Goal: Task Accomplishment & Management: Use online tool/utility

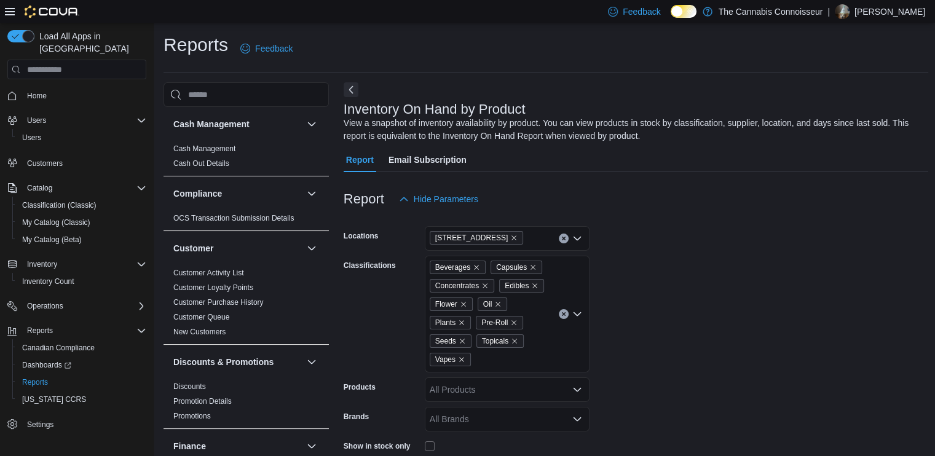
scroll to position [369, 0]
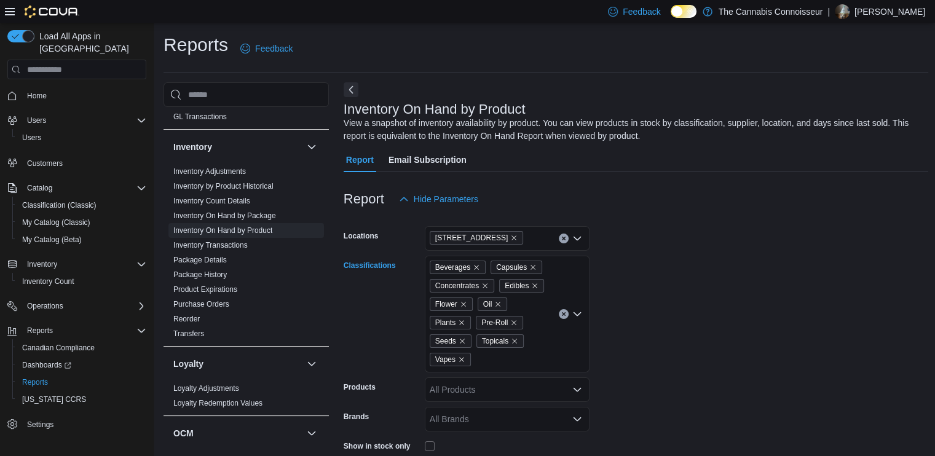
click at [564, 317] on icon "Clear input" at bounding box center [564, 314] width 5 height 5
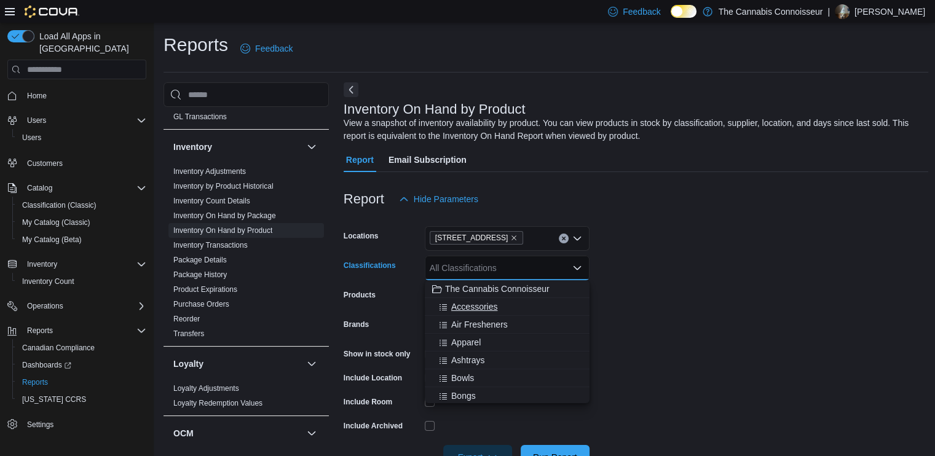
click at [497, 312] on span "Accessories" at bounding box center [474, 307] width 46 height 12
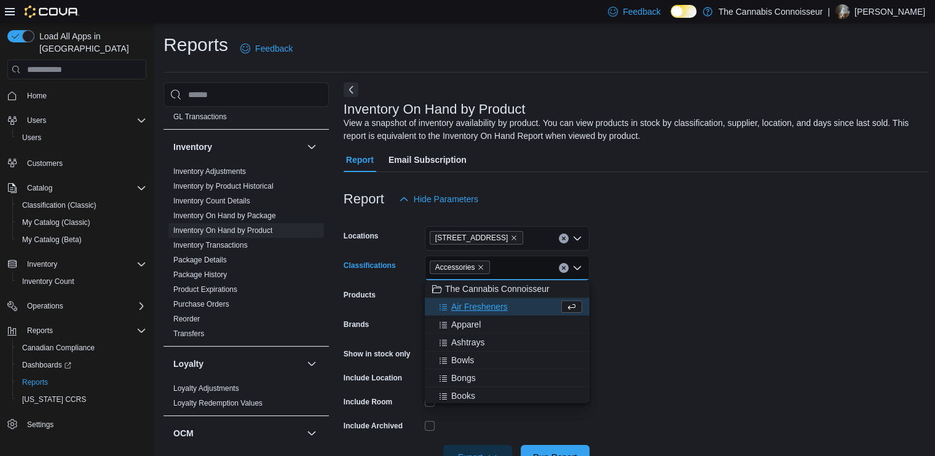
click at [497, 311] on span "Air Fresheners" at bounding box center [479, 307] width 57 height 12
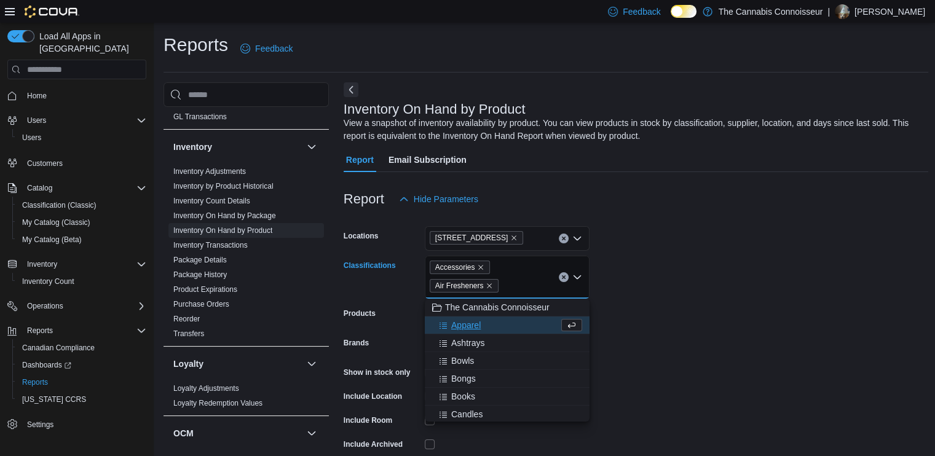
click at [480, 333] on button "Apparel" at bounding box center [507, 326] width 165 height 18
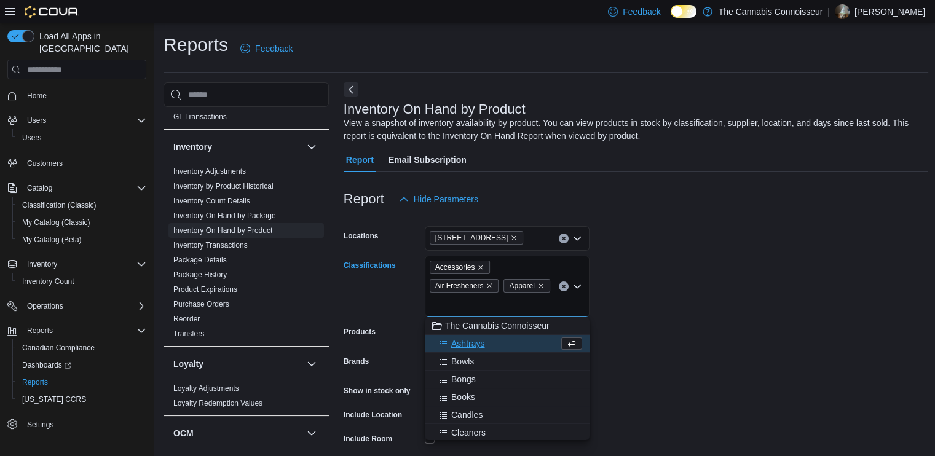
click at [495, 421] on button "Candles" at bounding box center [507, 416] width 165 height 18
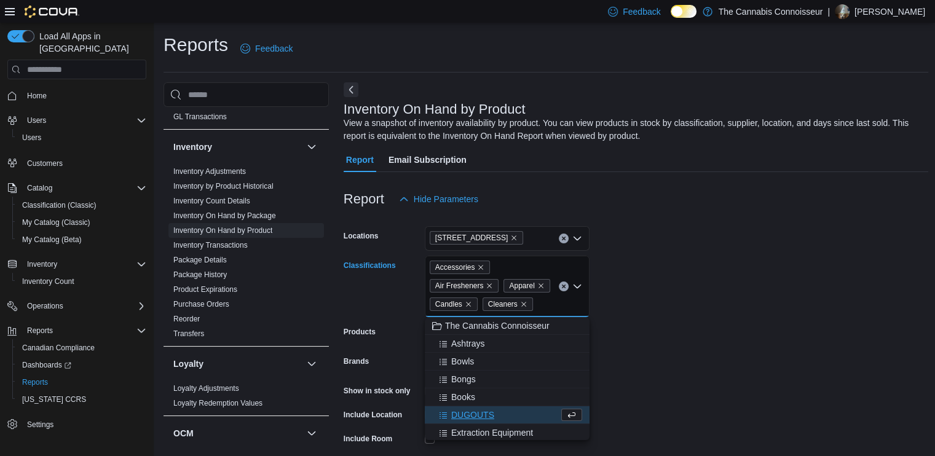
click at [496, 421] on div "DUGOUTS" at bounding box center [495, 415] width 127 height 12
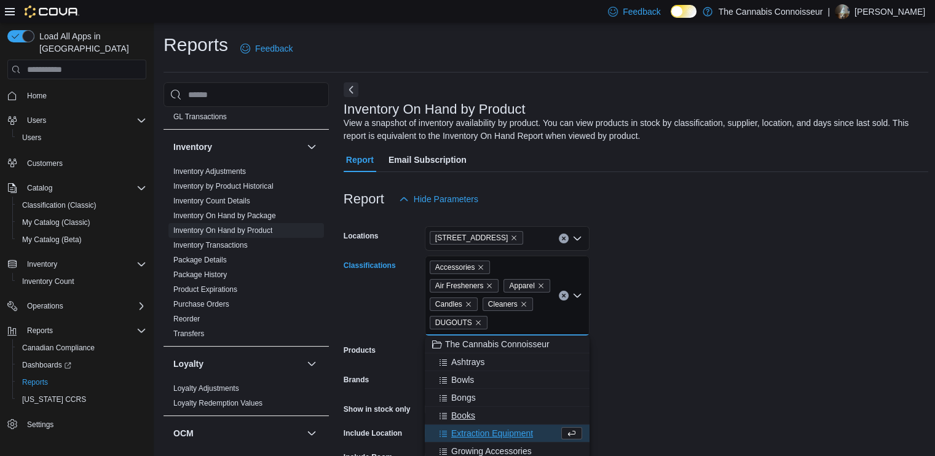
click at [496, 419] on div "Books" at bounding box center [507, 416] width 150 height 12
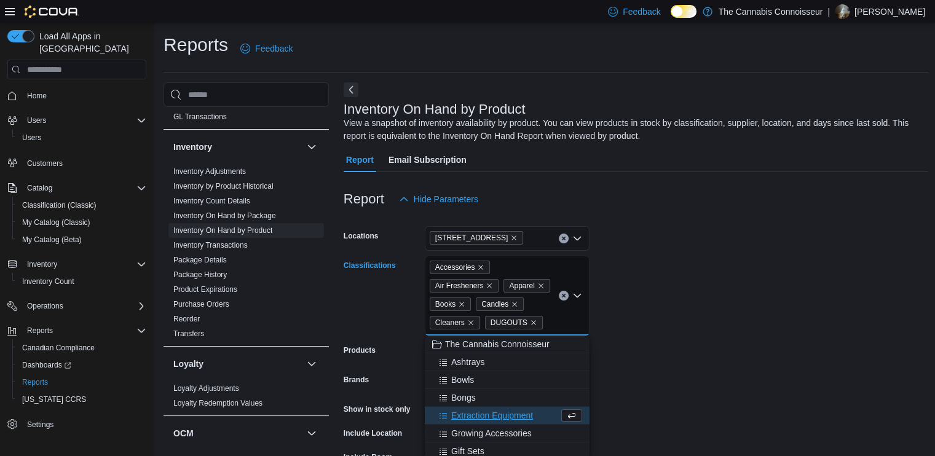
click at [488, 416] on span "Extraction Equipment" at bounding box center [492, 416] width 82 height 12
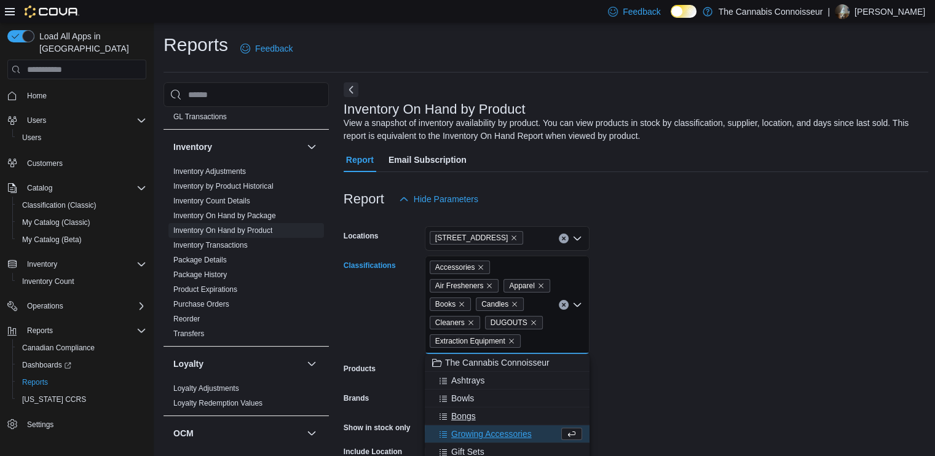
click at [488, 416] on div "Bongs" at bounding box center [507, 416] width 150 height 12
click at [485, 405] on div "Bowls" at bounding box center [507, 398] width 150 height 12
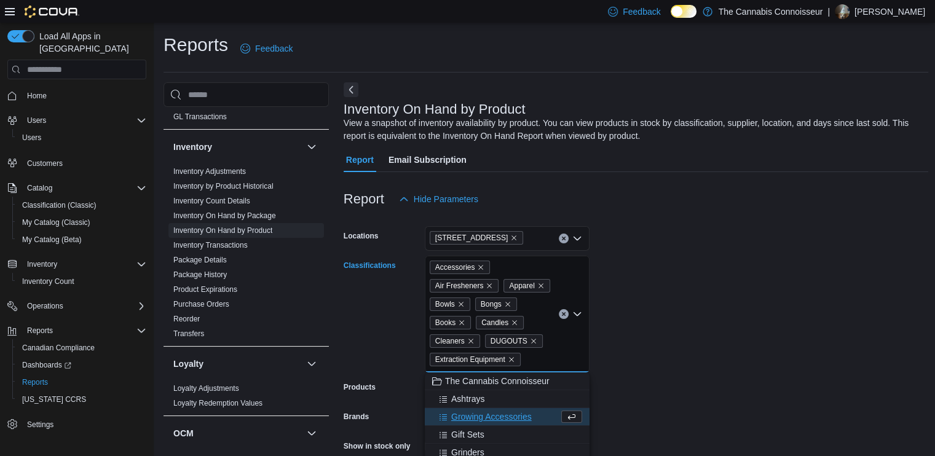
click at [485, 417] on span "Growing Accessories" at bounding box center [491, 417] width 81 height 12
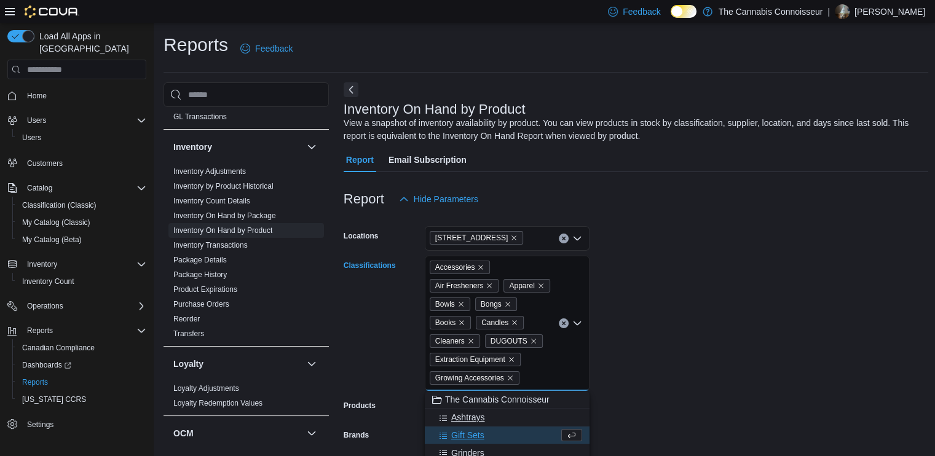
click at [485, 420] on div "Ashtrays" at bounding box center [507, 417] width 150 height 12
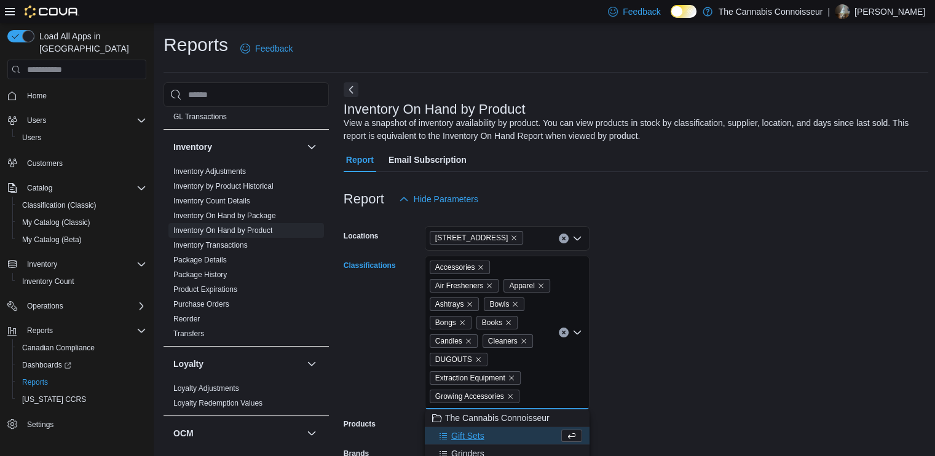
click at [485, 440] on div "Gift Sets" at bounding box center [495, 436] width 127 height 12
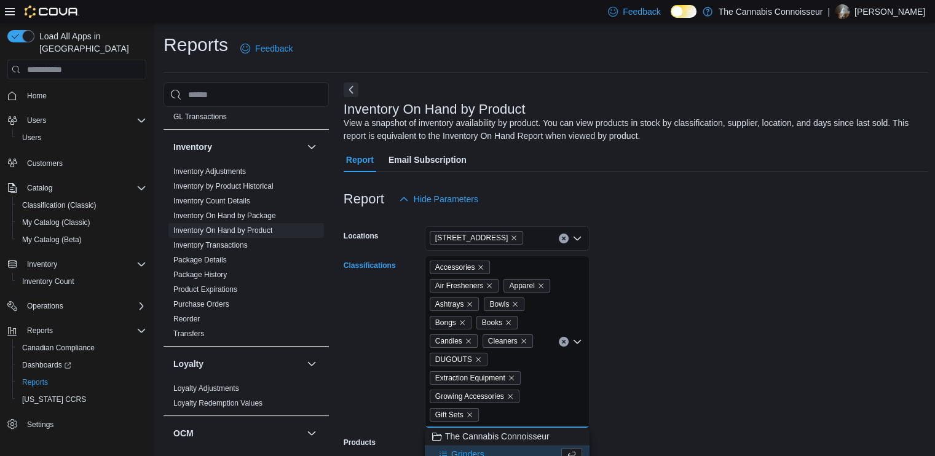
click at [485, 450] on div "Grinders" at bounding box center [495, 454] width 127 height 12
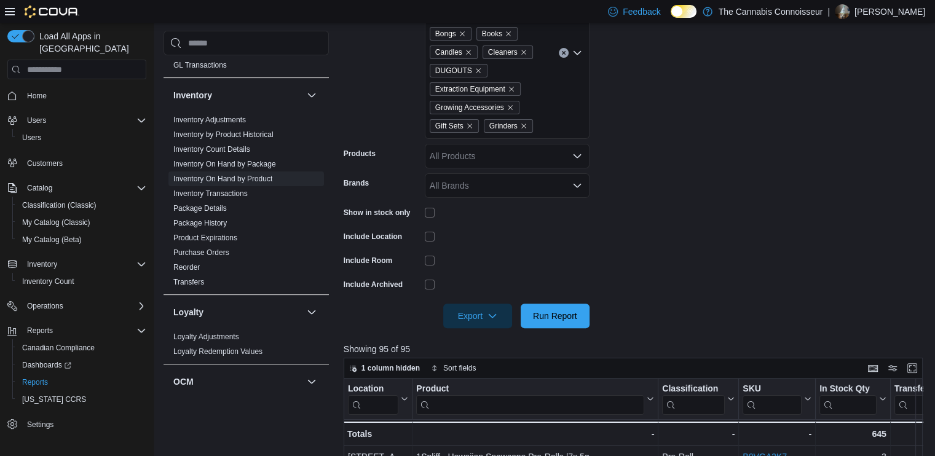
scroll to position [308, 0]
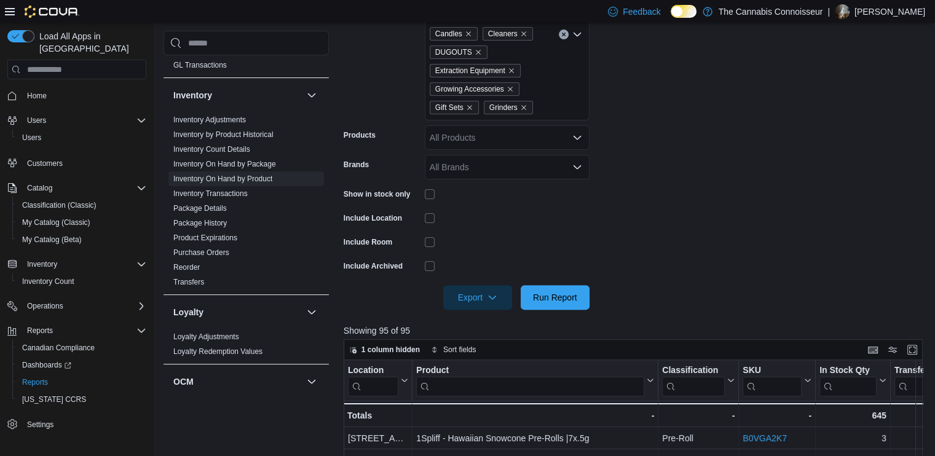
click at [576, 38] on icon "Open list of options" at bounding box center [578, 35] width 10 height 10
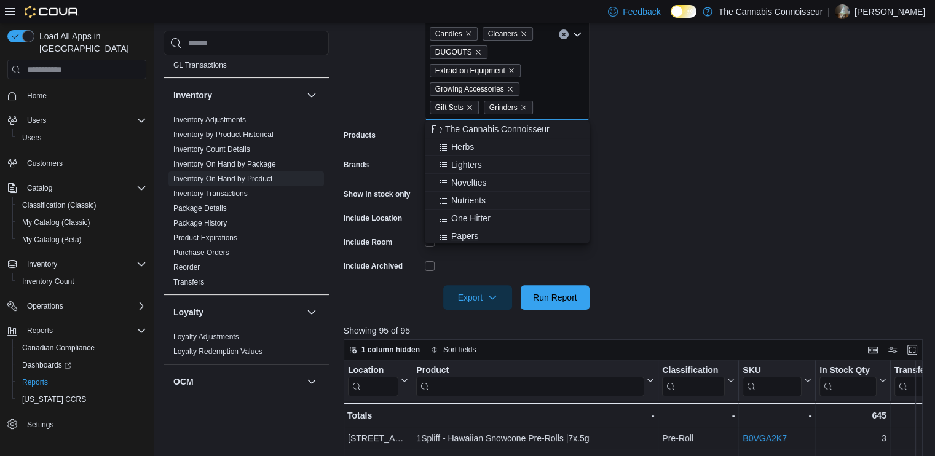
click at [464, 230] on span "Papers" at bounding box center [464, 236] width 27 height 12
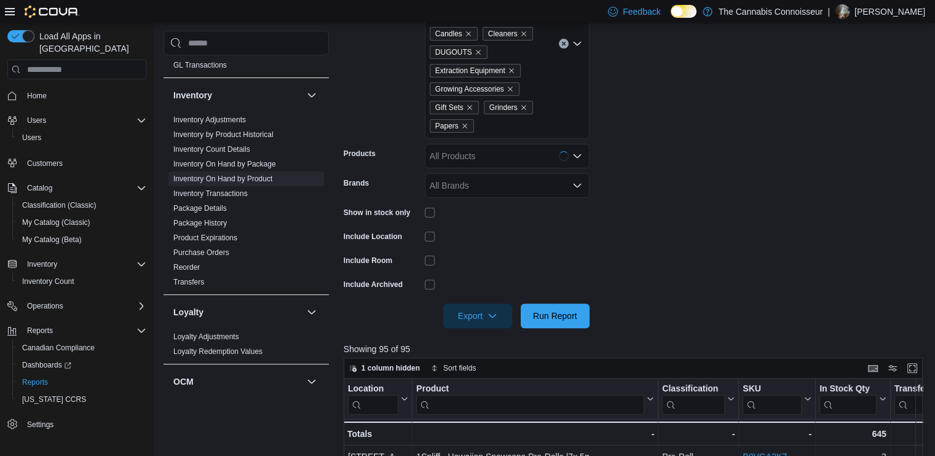
click at [578, 42] on icon "Open list of options" at bounding box center [578, 44] width 10 height 10
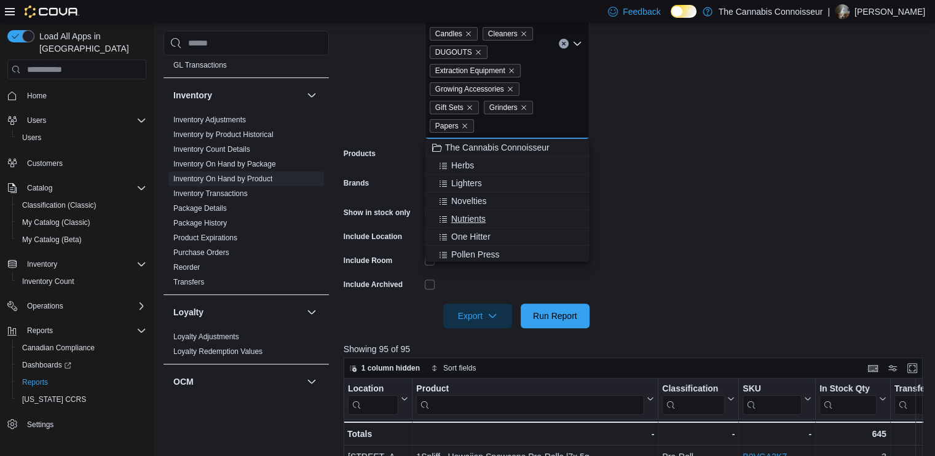
click at [454, 215] on span "Nutrients" at bounding box center [468, 219] width 34 height 12
click at [462, 213] on span "One Hitter" at bounding box center [470, 219] width 39 height 12
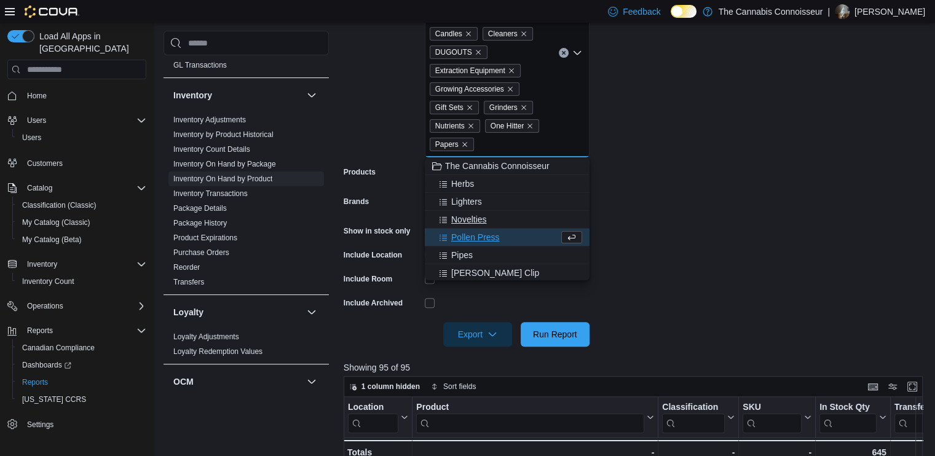
click at [462, 212] on button "Novelties" at bounding box center [507, 220] width 165 height 18
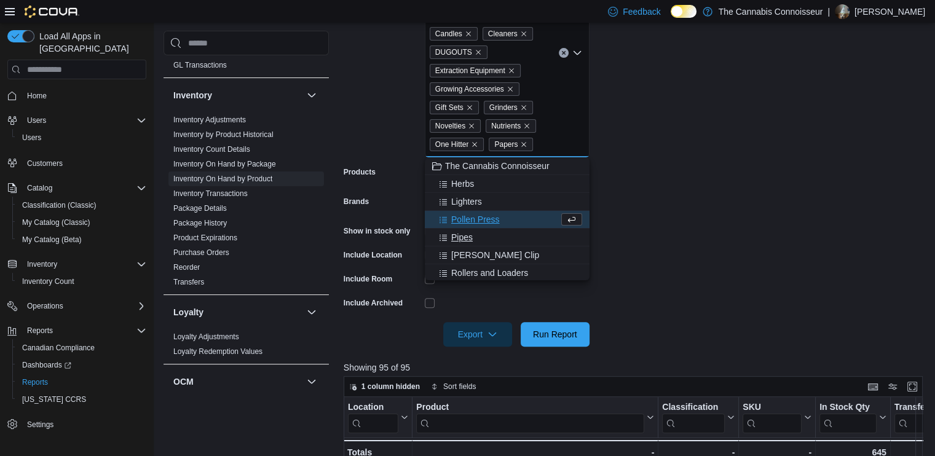
click at [462, 231] on button "Pipes" at bounding box center [507, 238] width 165 height 18
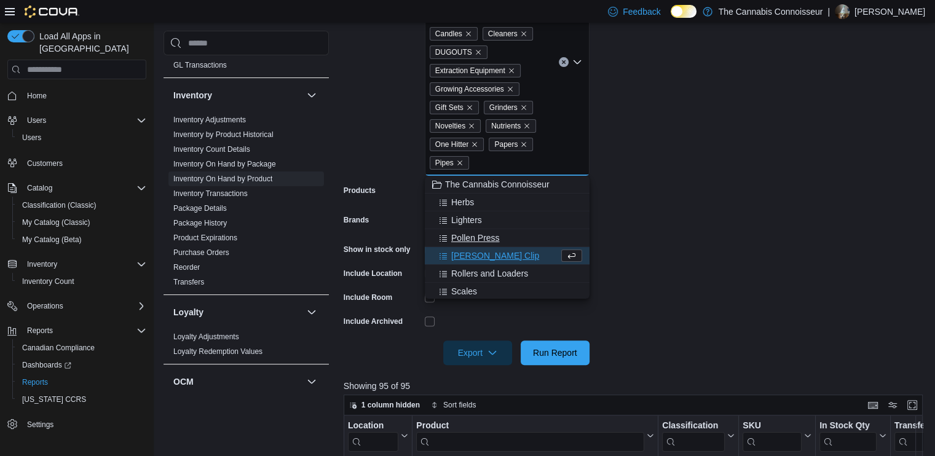
click at [463, 242] on span "Pollen Press" at bounding box center [475, 238] width 49 height 12
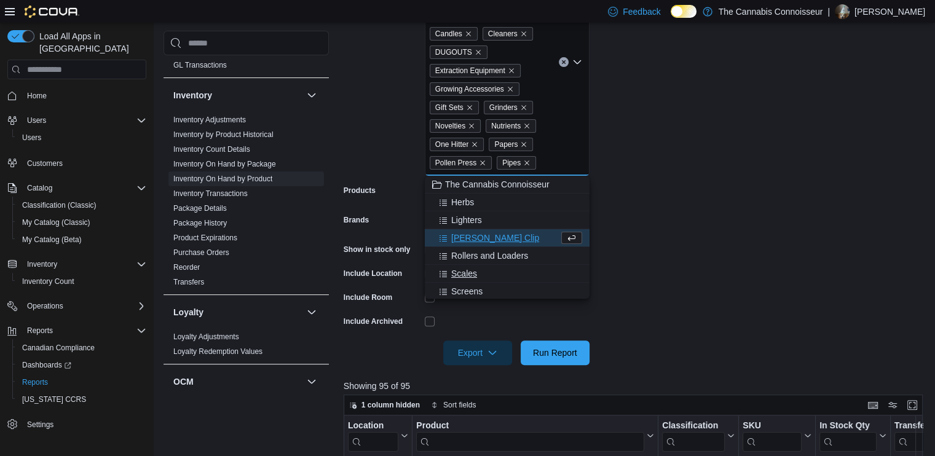
click at [460, 268] on span "Scales" at bounding box center [464, 274] width 26 height 12
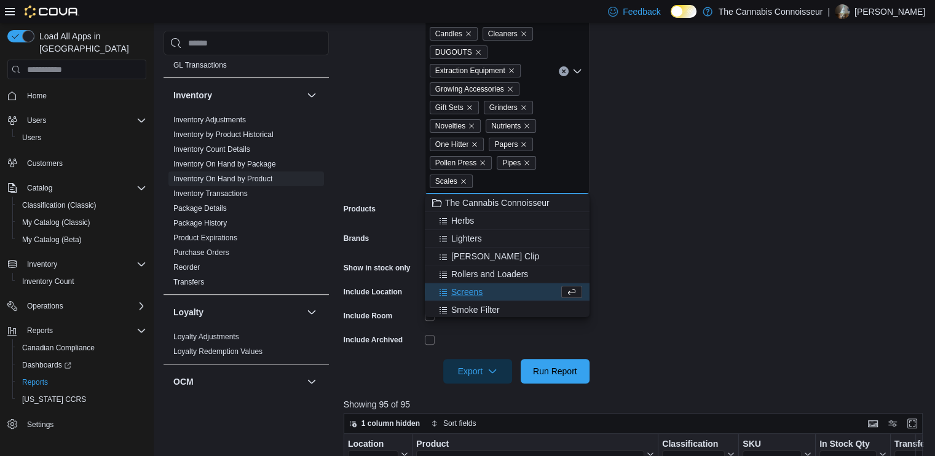
click at [460, 268] on span "Rollers and Loaders" at bounding box center [489, 274] width 77 height 12
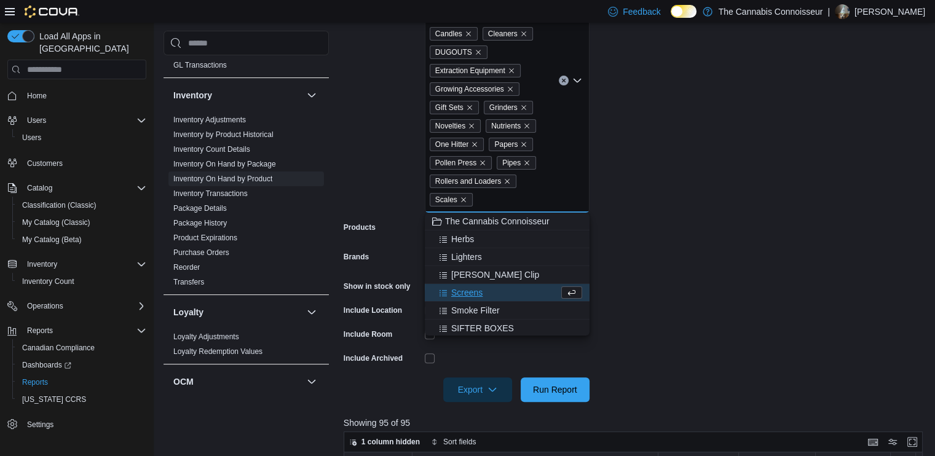
click at [460, 268] on button "[PERSON_NAME] Clip" at bounding box center [507, 275] width 165 height 18
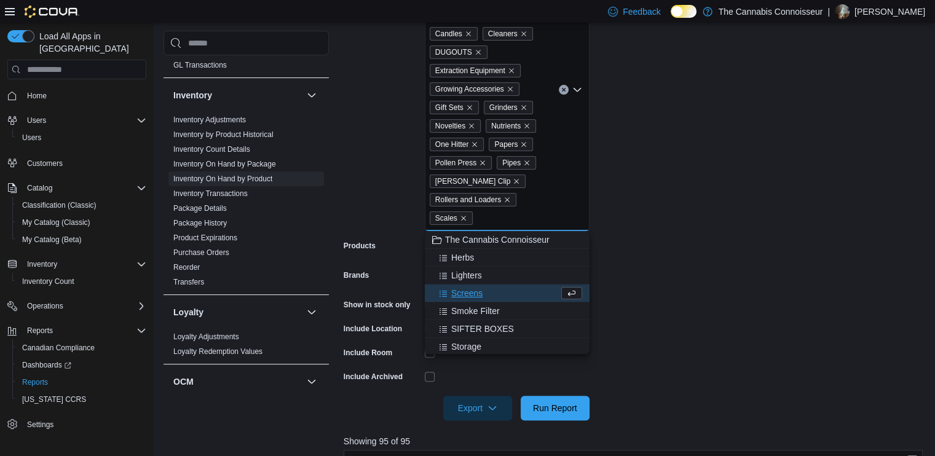
click at [460, 268] on button "Lighters" at bounding box center [507, 276] width 165 height 18
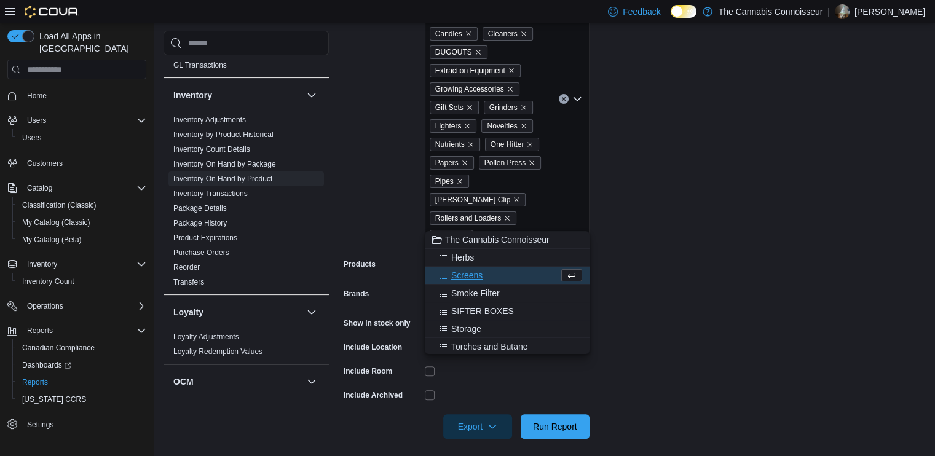
click at [461, 296] on span "Smoke Filter" at bounding box center [475, 293] width 49 height 12
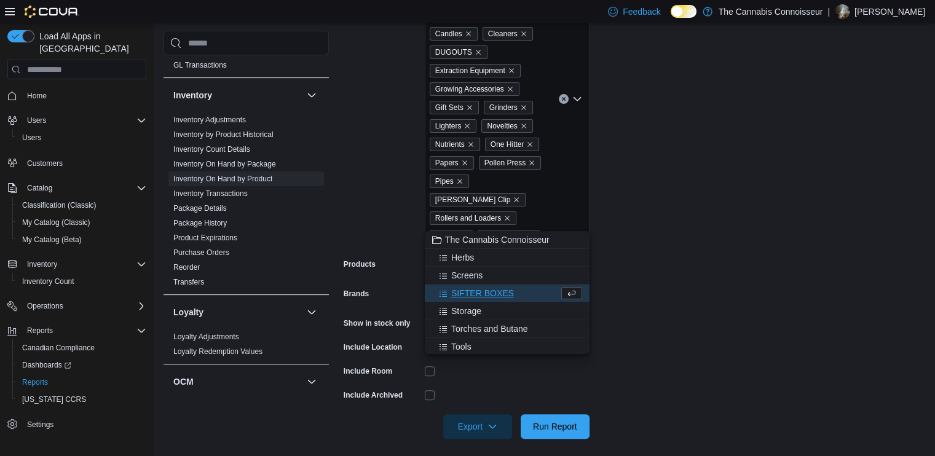
click at [463, 312] on span "Storage" at bounding box center [466, 311] width 30 height 12
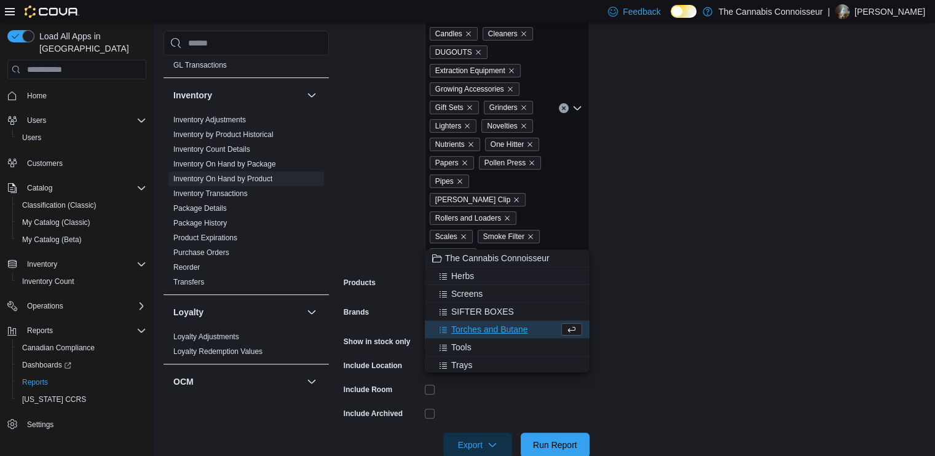
click at [462, 322] on button "Torches and Butane" at bounding box center [507, 330] width 165 height 18
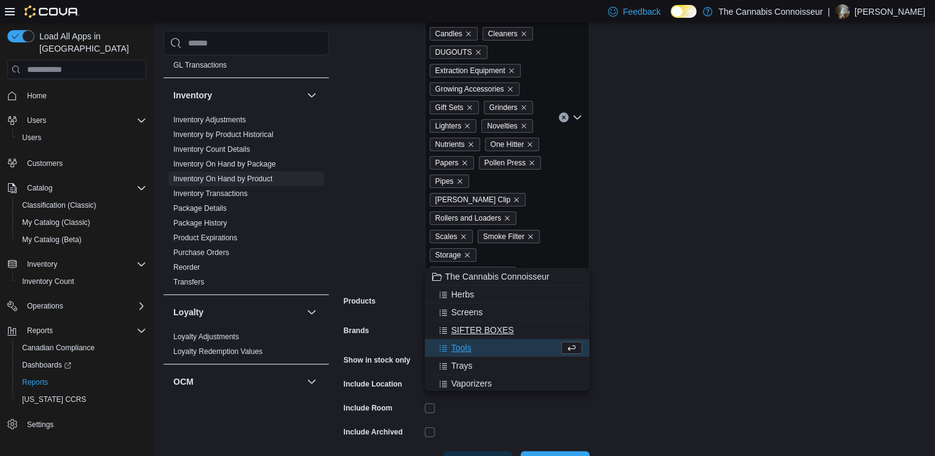
click at [462, 328] on span "SIFTER BOXES" at bounding box center [482, 330] width 63 height 12
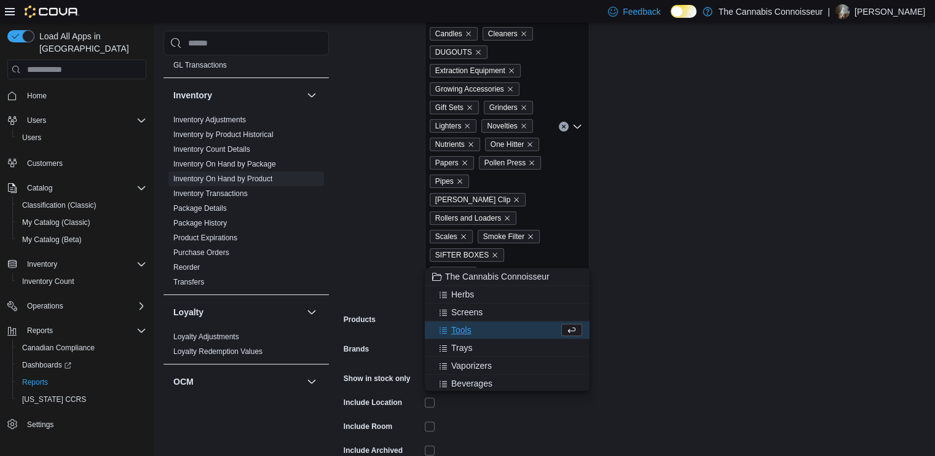
click at [462, 332] on span "Tools" at bounding box center [461, 330] width 20 height 12
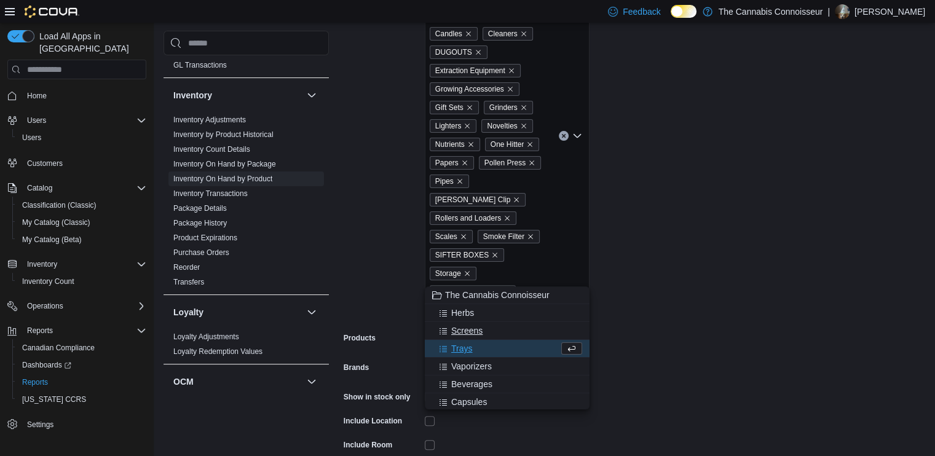
click at [462, 334] on span "Screens" at bounding box center [466, 331] width 31 height 12
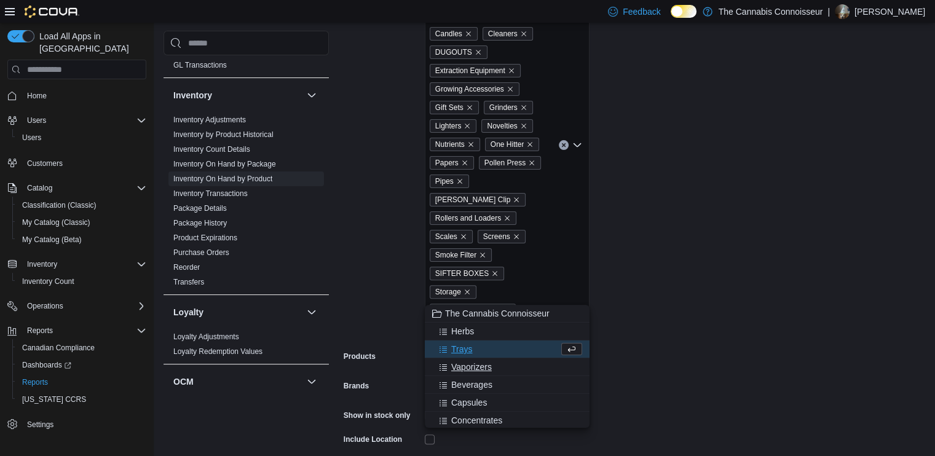
click at [462, 362] on span "Vaporizers" at bounding box center [471, 367] width 41 height 12
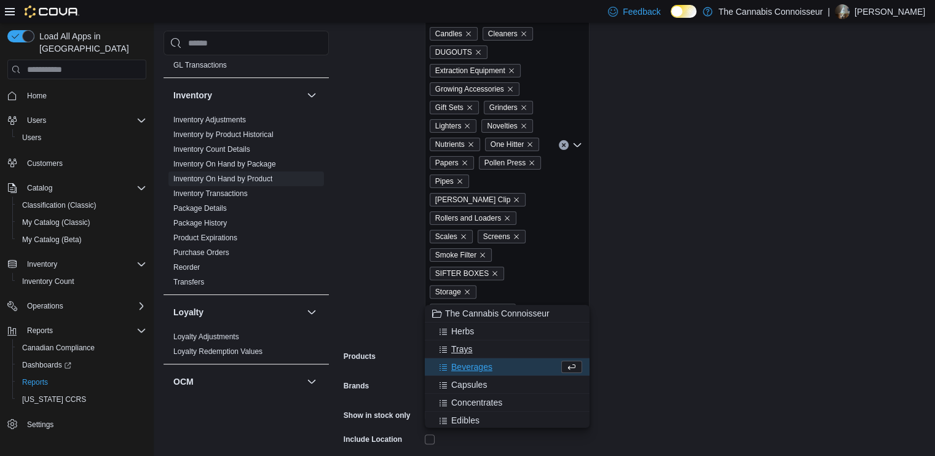
click at [462, 350] on span "Trays" at bounding box center [461, 349] width 21 height 12
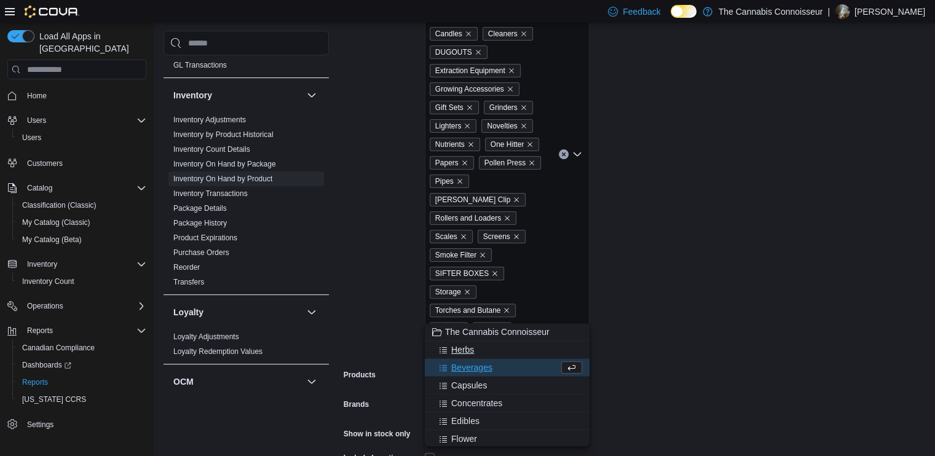
click at [461, 348] on span "Herbs" at bounding box center [462, 350] width 23 height 12
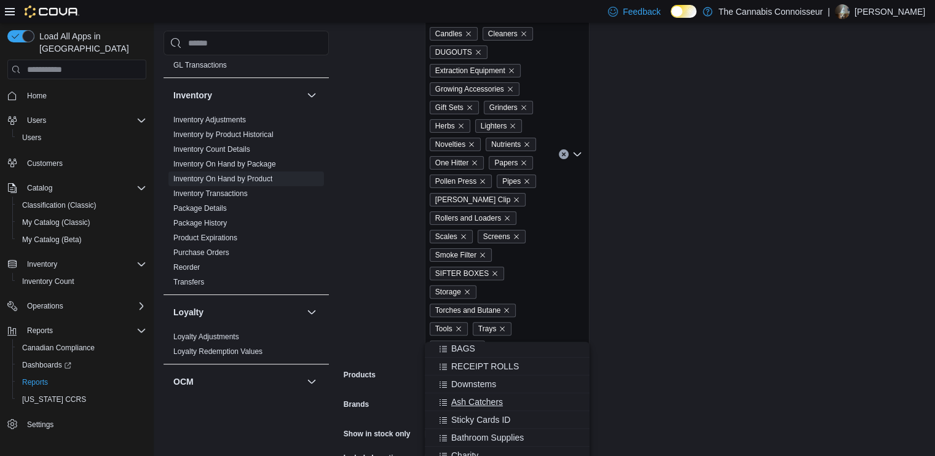
click at [499, 399] on span "Ash Catchers" at bounding box center [477, 402] width 52 height 12
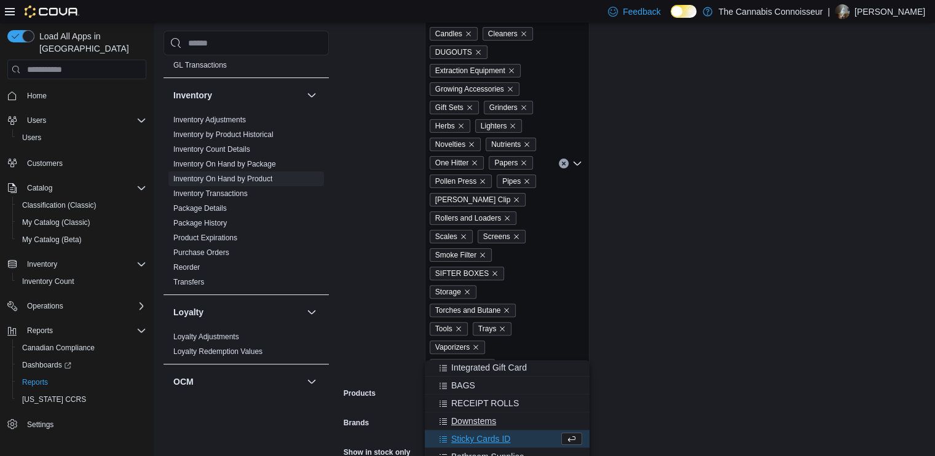
click at [482, 418] on span "Downstems" at bounding box center [473, 421] width 45 height 12
click at [670, 373] on form "Locations [STREET_ADDRESS] Classifications Accessories Air Fresheners Apparel A…" at bounding box center [636, 236] width 585 height 664
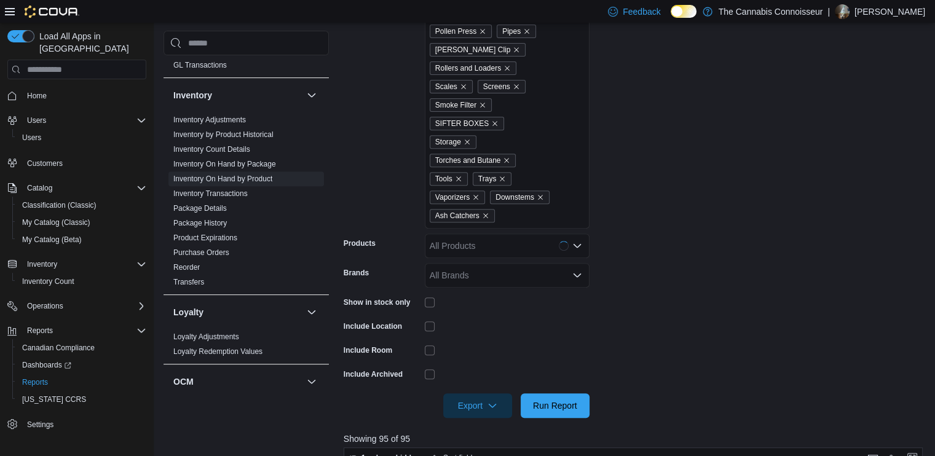
scroll to position [554, 0]
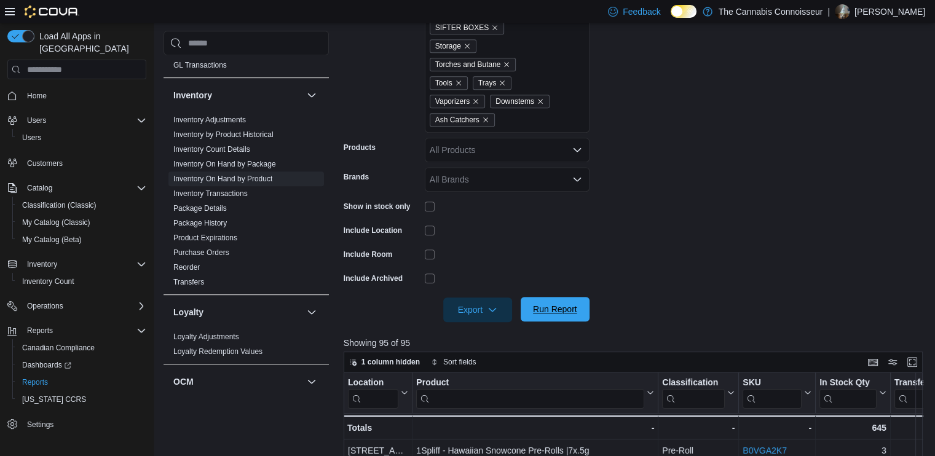
click at [574, 303] on span "Run Report" at bounding box center [555, 309] width 44 height 12
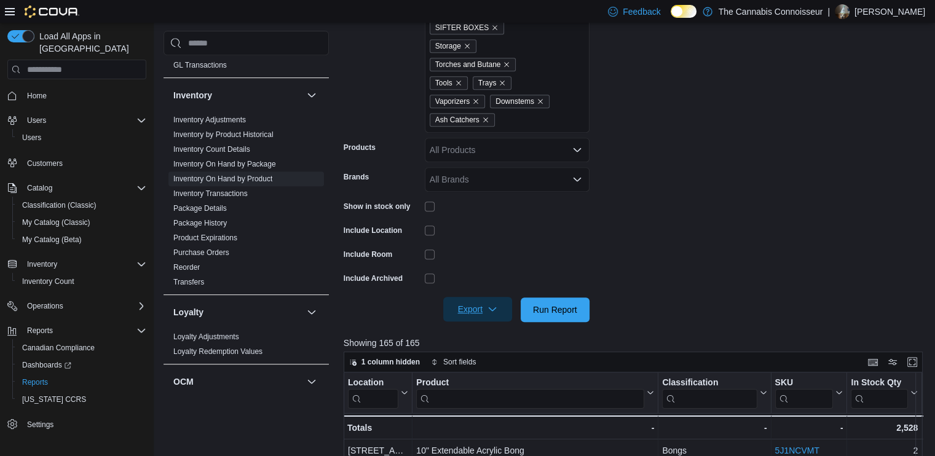
click at [468, 297] on span "Export" at bounding box center [478, 309] width 54 height 25
click at [499, 325] on button "Export to Excel" at bounding box center [480, 316] width 70 height 25
